Goal: Transaction & Acquisition: Purchase product/service

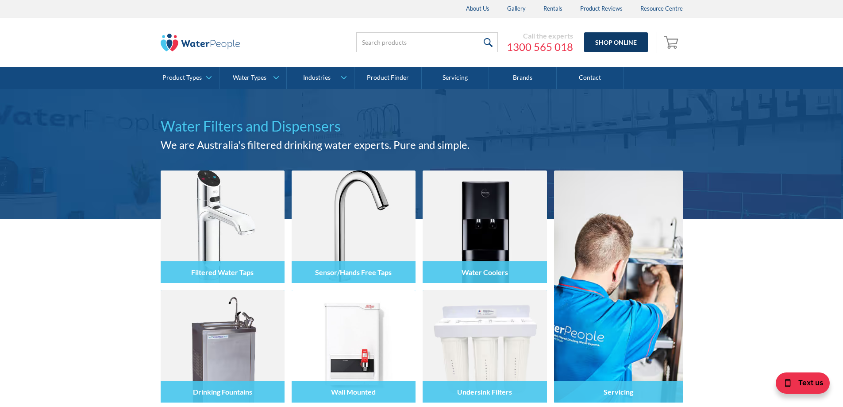
click at [610, 38] on link "Shop Online" at bounding box center [616, 42] width 64 height 20
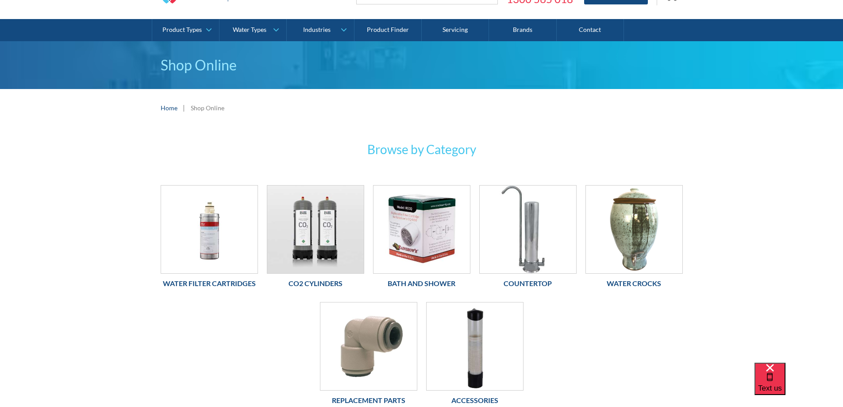
scroll to position [89, 0]
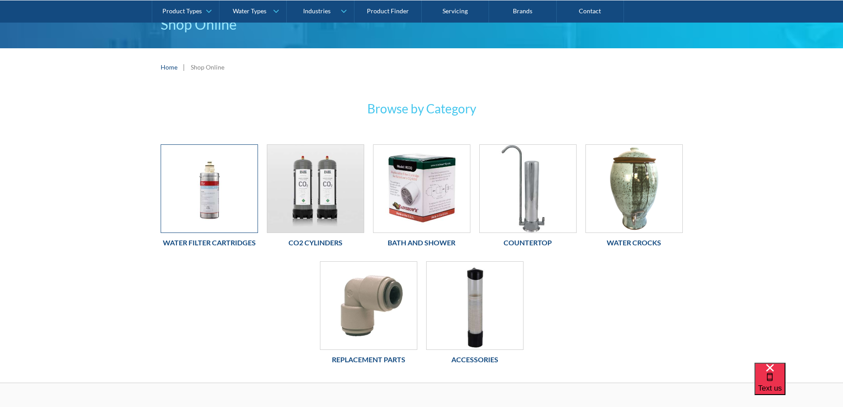
click at [203, 197] on img at bounding box center [209, 189] width 96 height 88
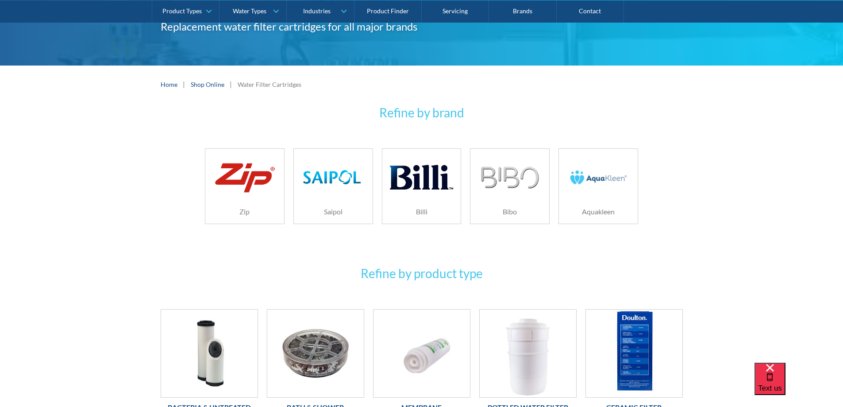
scroll to position [177, 0]
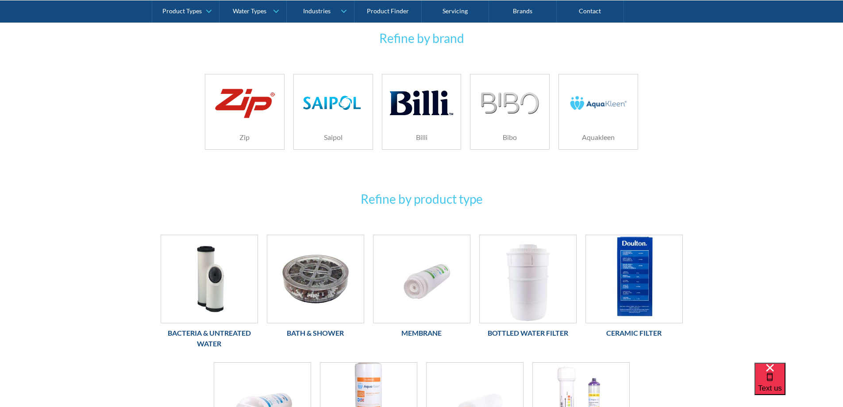
click at [566, 123] on div at bounding box center [598, 99] width 79 height 51
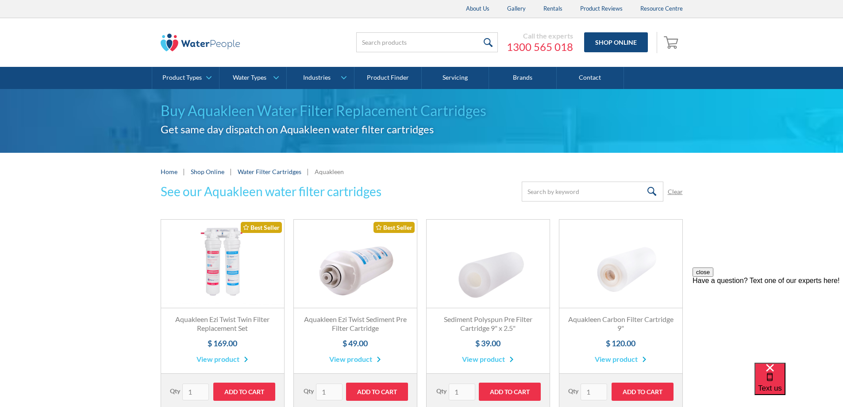
scroll to position [221, 0]
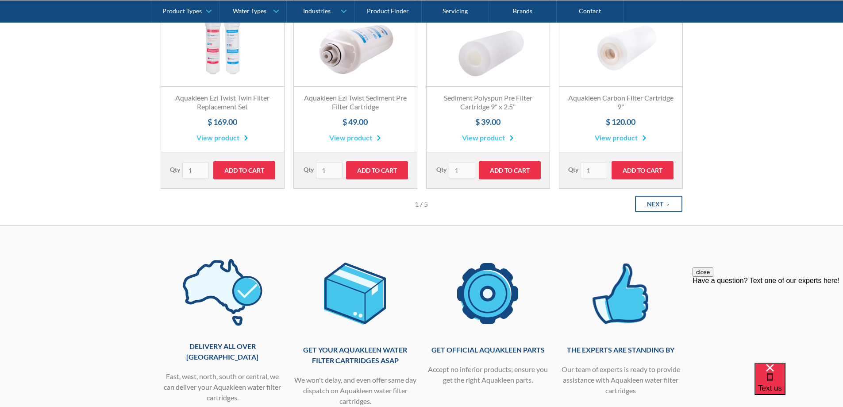
click at [652, 201] on div "Next" at bounding box center [655, 203] width 16 height 9
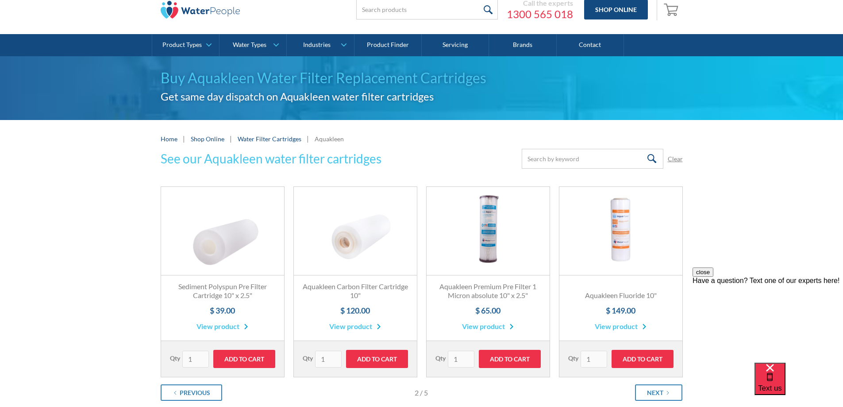
scroll to position [0, 0]
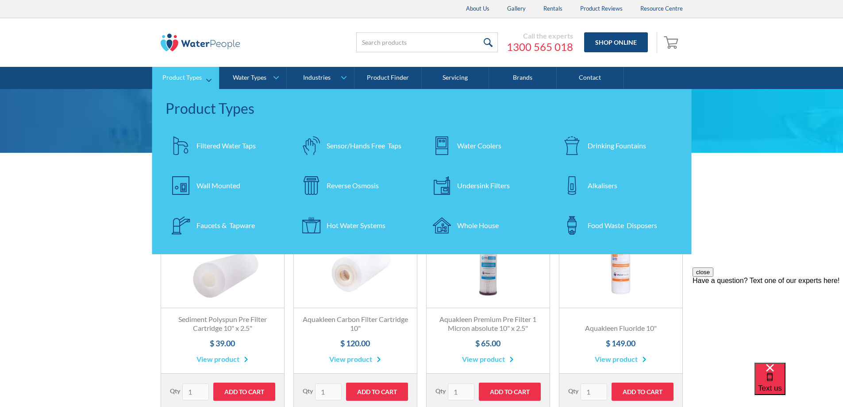
click at [480, 185] on div "Undersink Filters" at bounding box center [483, 185] width 53 height 11
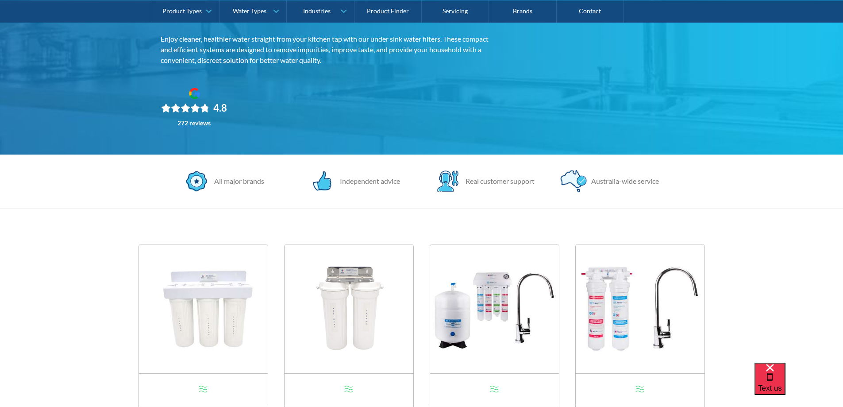
scroll to position [177, 0]
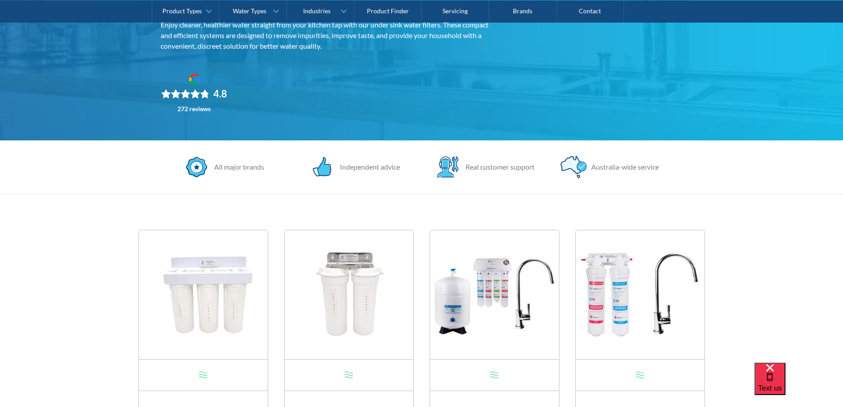
click at [495, 303] on img at bounding box center [494, 294] width 129 height 129
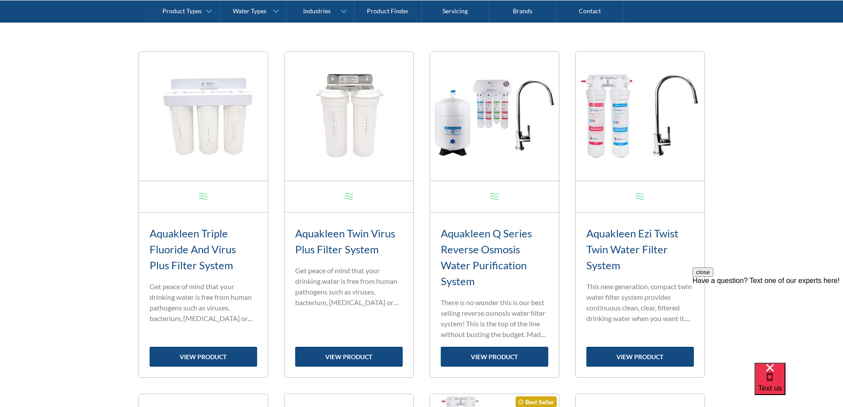
scroll to position [398, 0]
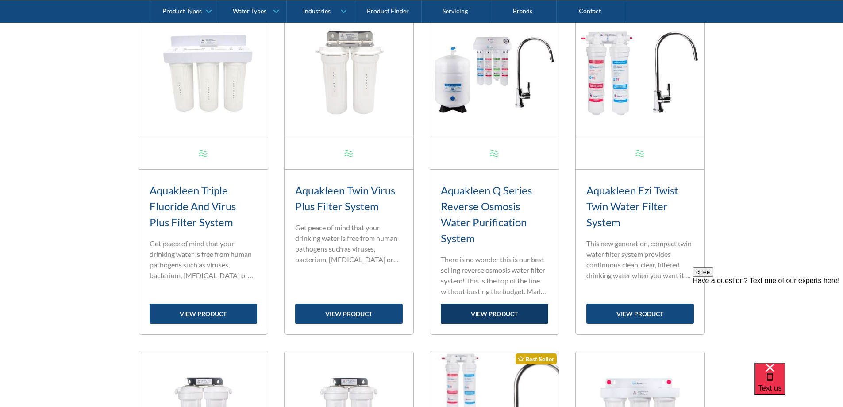
click at [493, 318] on link "view product" at bounding box center [495, 314] width 108 height 20
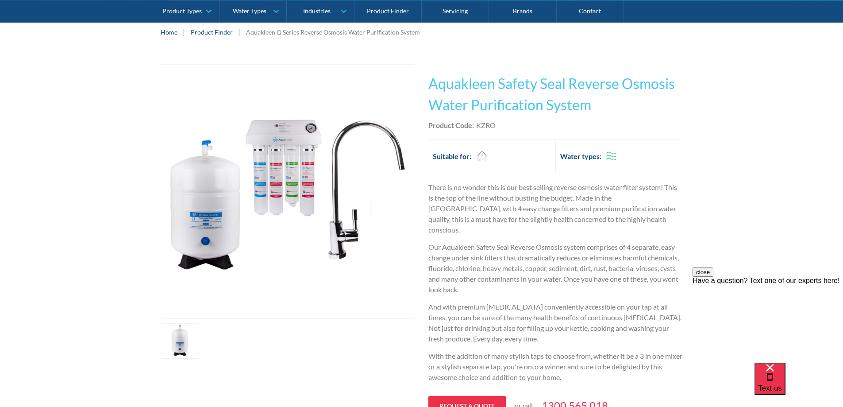
scroll to position [89, 0]
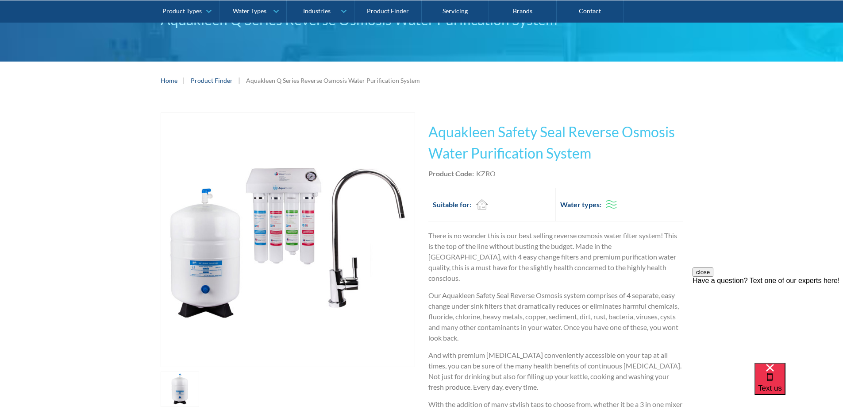
click at [293, 224] on img "open lightbox" at bounding box center [288, 240] width 254 height 254
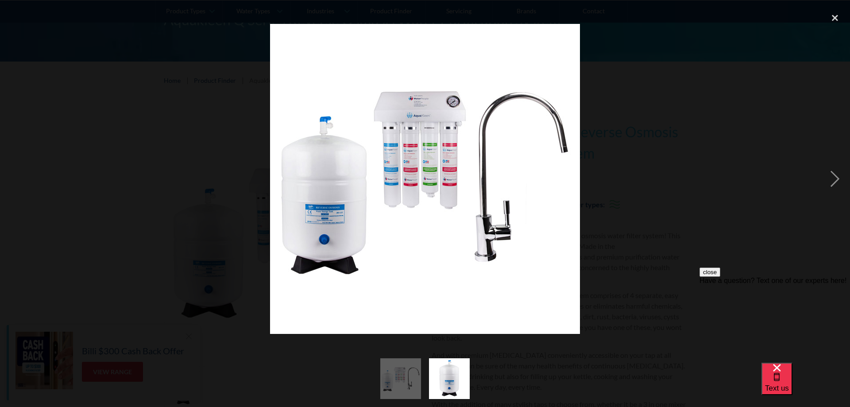
click at [413, 175] on img at bounding box center [425, 179] width 310 height 310
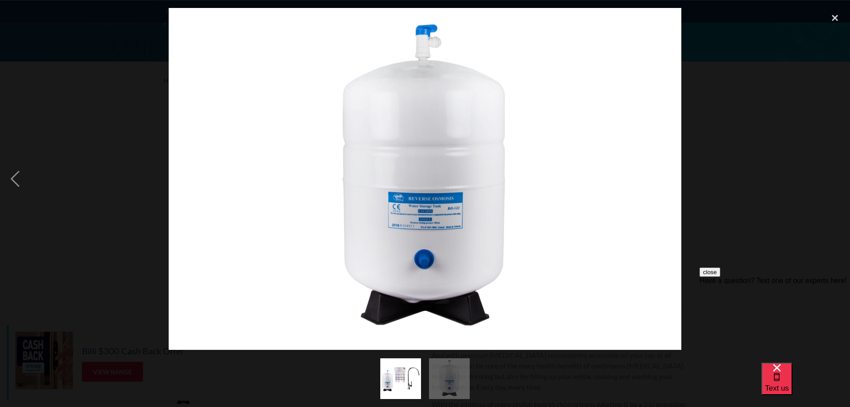
click at [624, 184] on img at bounding box center [425, 179] width 513 height 342
click at [321, 185] on img at bounding box center [425, 179] width 513 height 342
click at [13, 179] on div "previous image" at bounding box center [15, 179] width 30 height 342
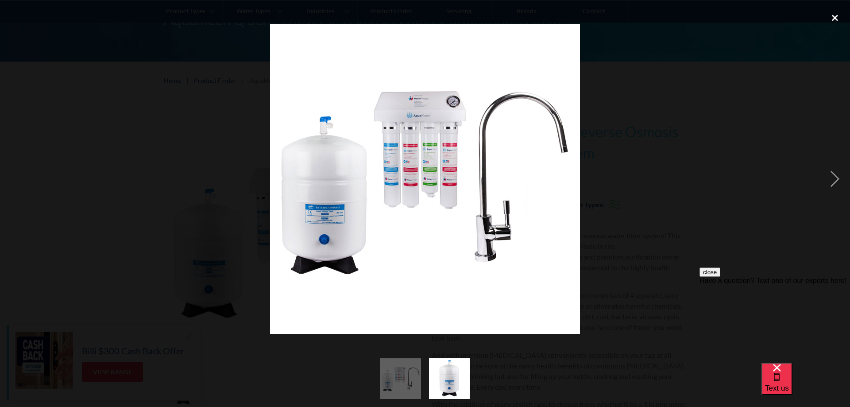
click at [832, 13] on div "close lightbox" at bounding box center [835, 17] width 30 height 19
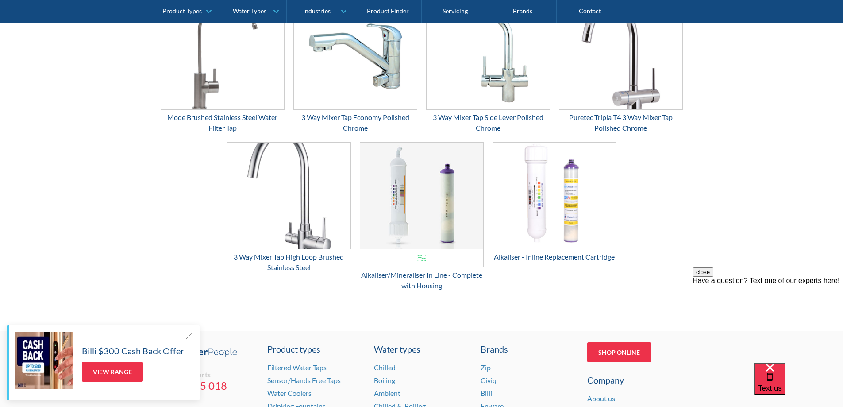
scroll to position [1726, 0]
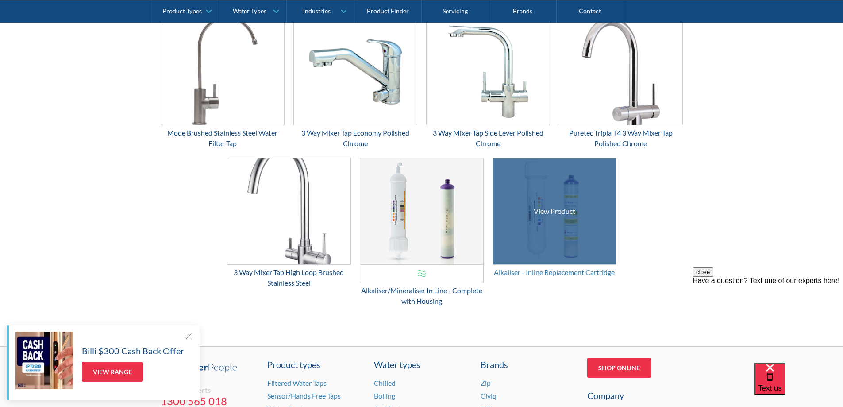
click at [519, 267] on div "Alkaliser - Inline Replacement Cartridge" at bounding box center [555, 272] width 124 height 11
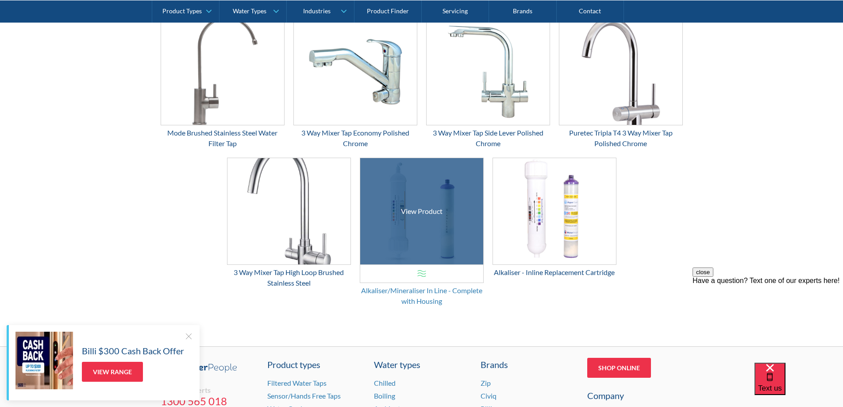
click at [398, 285] on div "Alkaliser/Mineraliser In Line - Complete with Housing" at bounding box center [422, 295] width 124 height 21
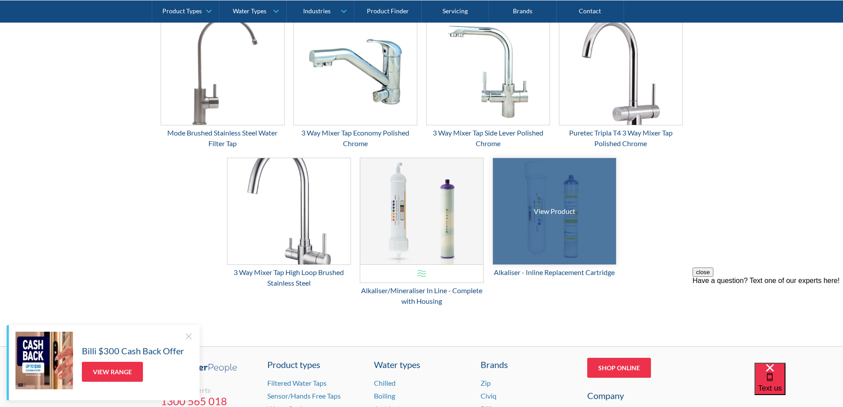
click at [573, 233] on div at bounding box center [554, 210] width 185 height 159
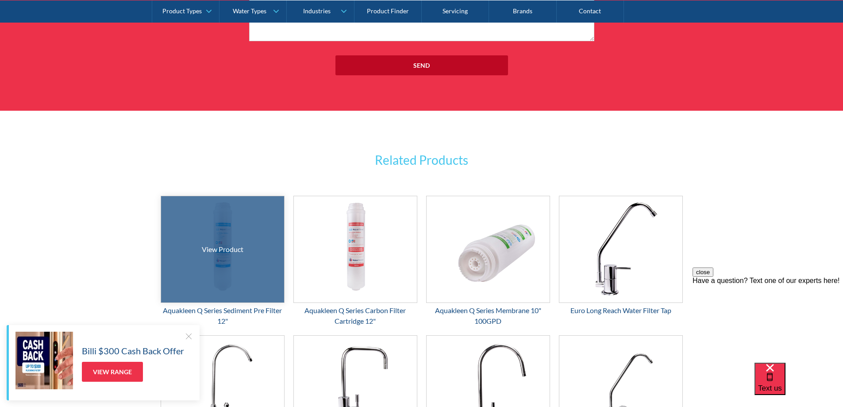
scroll to position [1328, 0]
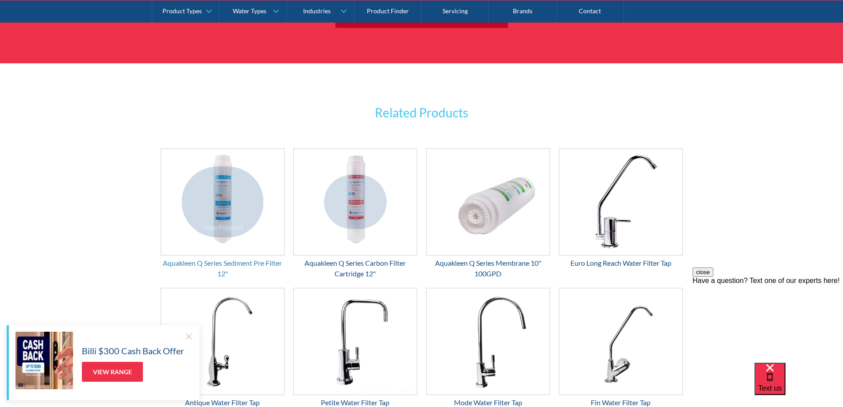
click at [241, 258] on div "Aquakleen Q Series Sediment Pre Filter 12"" at bounding box center [223, 268] width 124 height 21
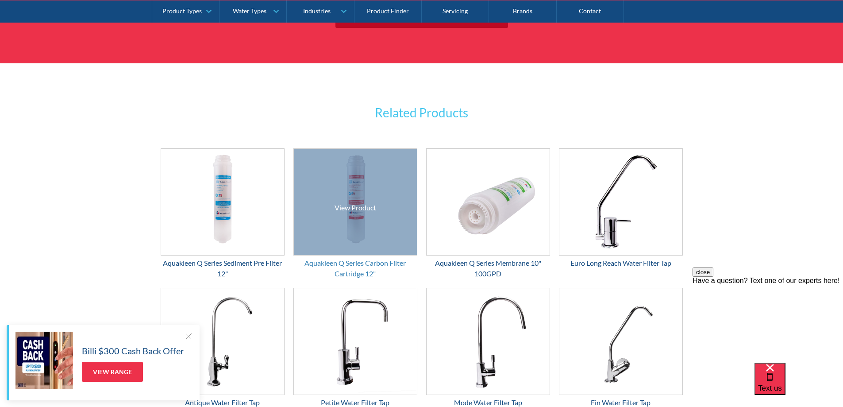
click at [367, 258] on div "Aquakleen Q Series Carbon Filter Cartridge 12"" at bounding box center [355, 268] width 124 height 21
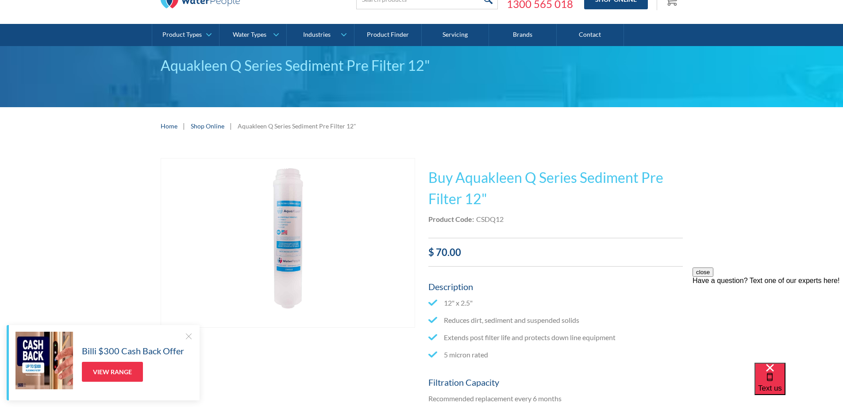
scroll to position [44, 0]
